Goal: Book appointment/travel/reservation

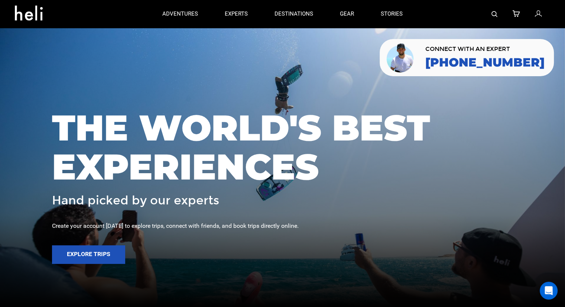
drag, startPoint x: 503, startPoint y: 14, endPoint x: 492, endPoint y: 16, distance: 11.4
click at [503, 14] on div at bounding box center [483, 14] width 134 height 28
click at [492, 16] on img at bounding box center [495, 14] width 6 height 6
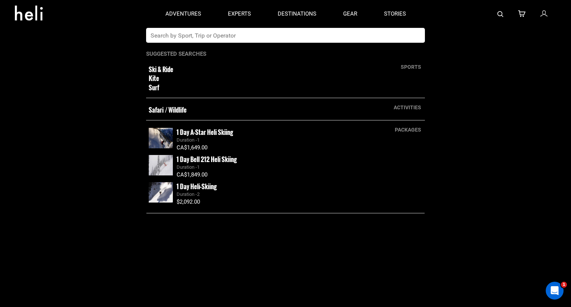
click at [187, 36] on input "text" at bounding box center [277, 35] width 263 height 15
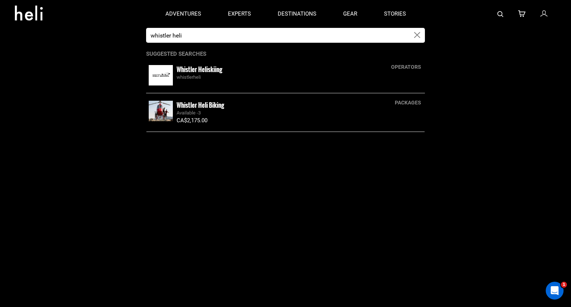
type input "whistler heli"
click at [208, 109] on small "Whistler Heli Biking" at bounding box center [201, 104] width 48 height 9
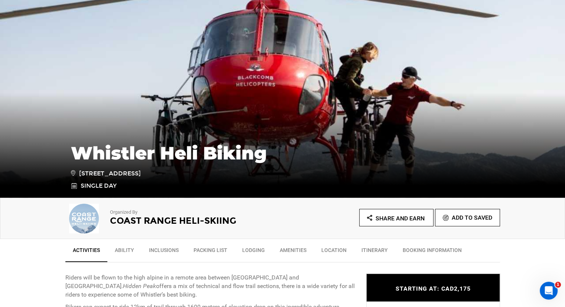
scroll to position [297, 0]
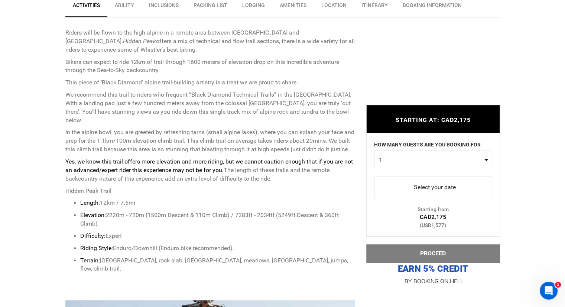
click at [426, 176] on div "HOW MANY GUESTS ARE YOU BOOKING FOR 1 0 1 2 3 4 5 0 1 2 3 4 5" at bounding box center [433, 154] width 133 height 43
click at [422, 180] on link "Select your date" at bounding box center [433, 188] width 118 height 22
click at [421, 195] on link "Select your date" at bounding box center [433, 188] width 118 height 22
click at [425, 187] on span "select" at bounding box center [433, 187] width 106 height 12
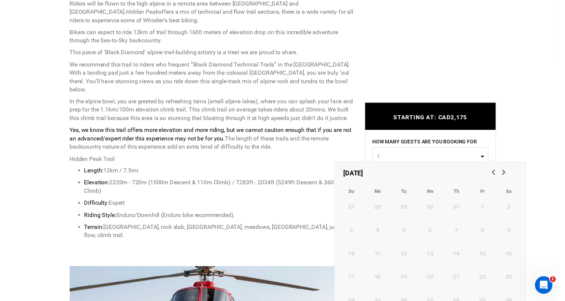
scroll to position [372, 0]
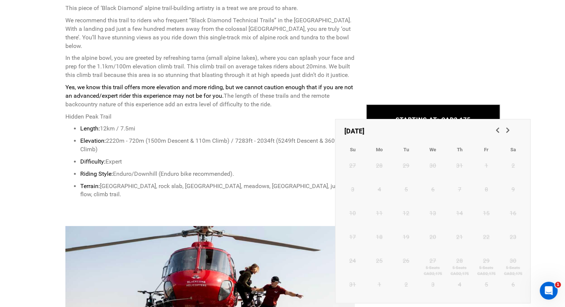
click at [510, 131] on span "Next" at bounding box center [507, 129] width 7 height 7
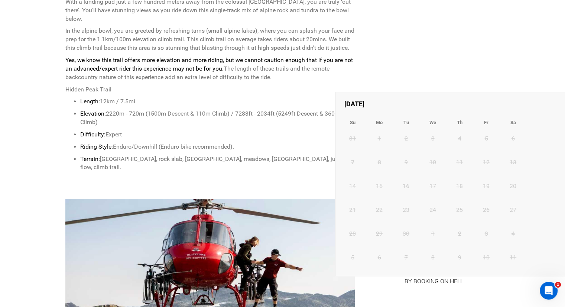
scroll to position [409, 0]
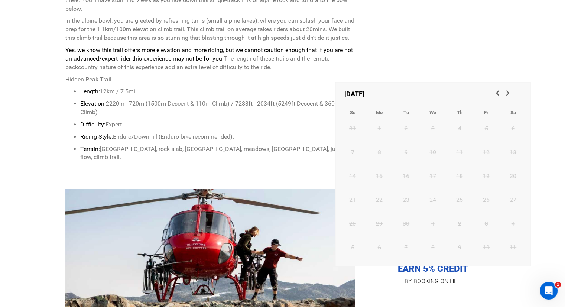
click at [497, 93] on span "Previous" at bounding box center [496, 92] width 7 height 7
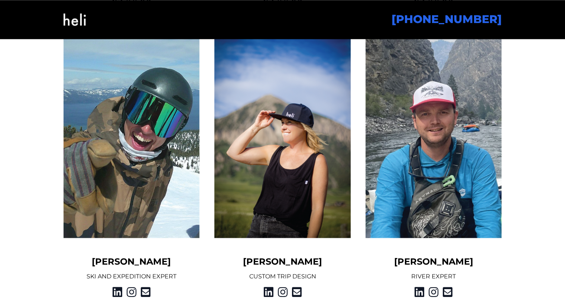
scroll to position [892, 0]
